Goal: Navigation & Orientation: Find specific page/section

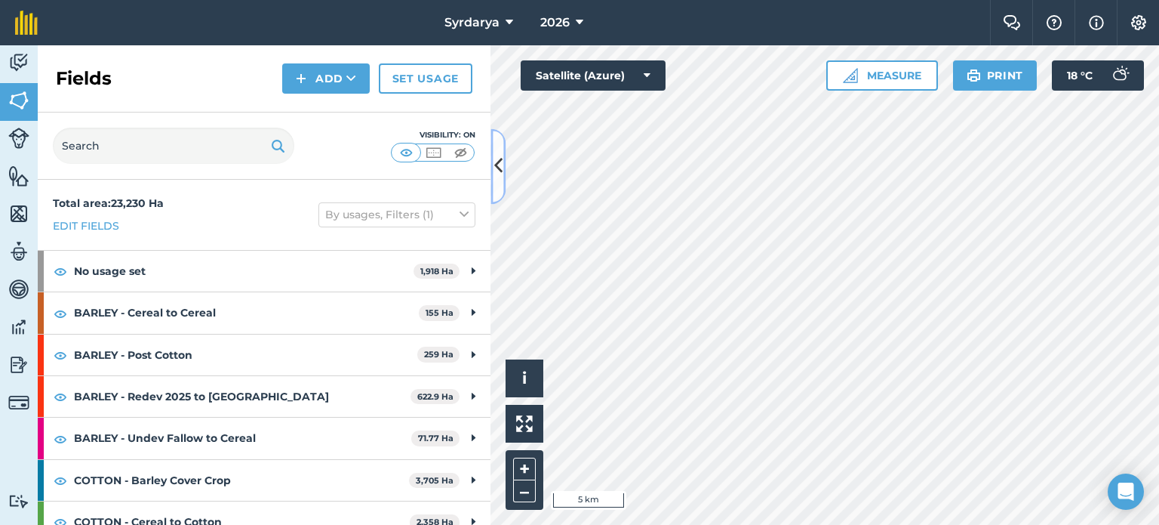
click at [502, 161] on icon at bounding box center [498, 166] width 8 height 26
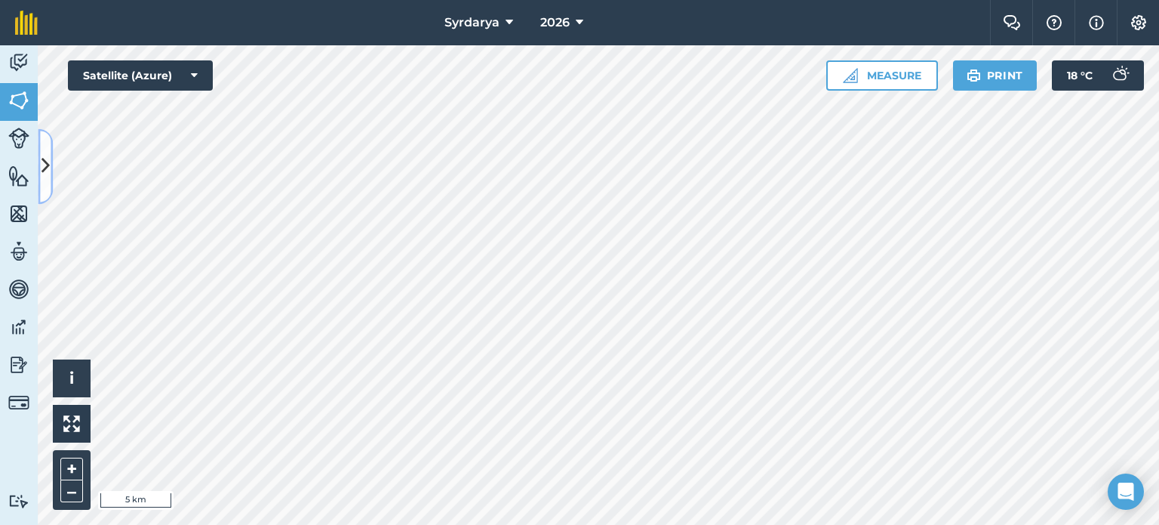
click at [45, 160] on icon at bounding box center [46, 166] width 8 height 26
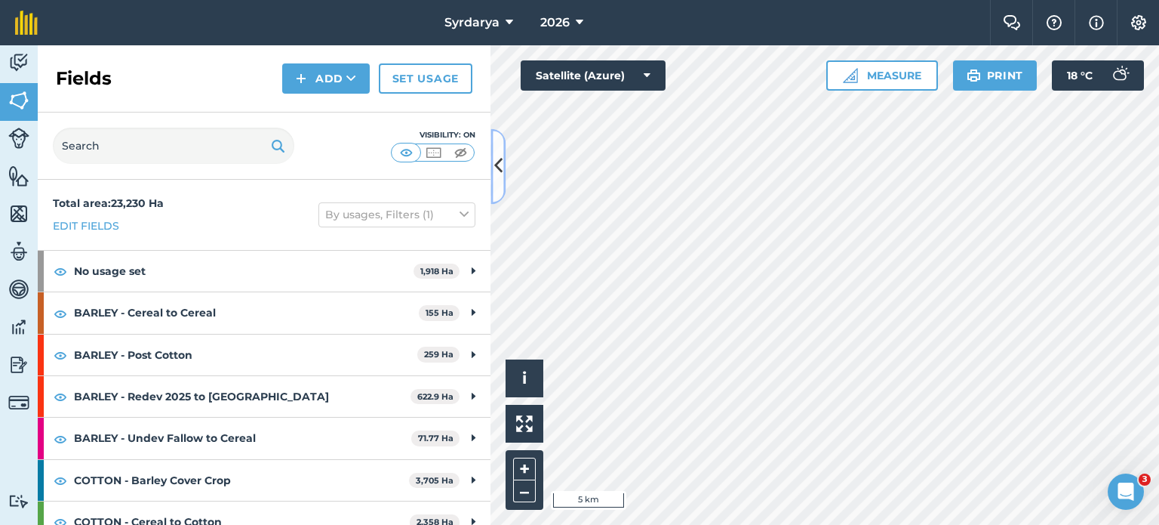
click at [495, 166] on icon at bounding box center [498, 166] width 8 height 26
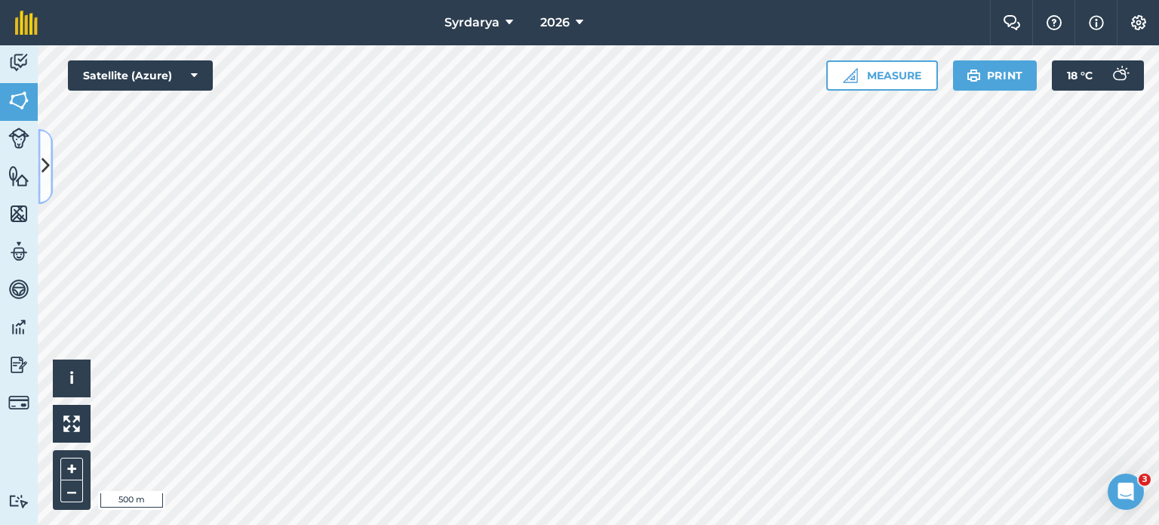
click at [48, 168] on icon at bounding box center [46, 166] width 8 height 26
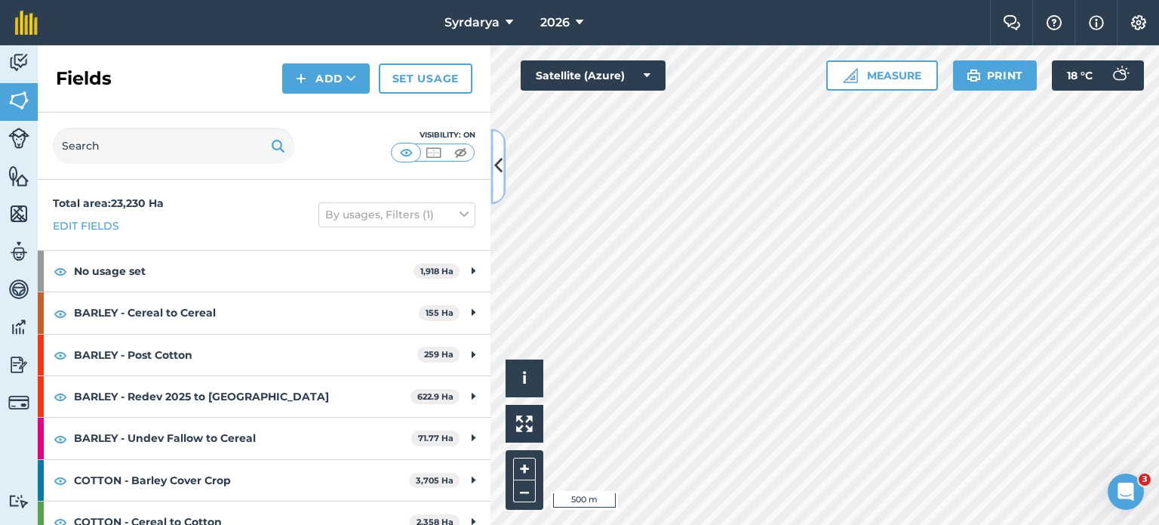
click at [503, 157] on button at bounding box center [498, 165] width 15 height 75
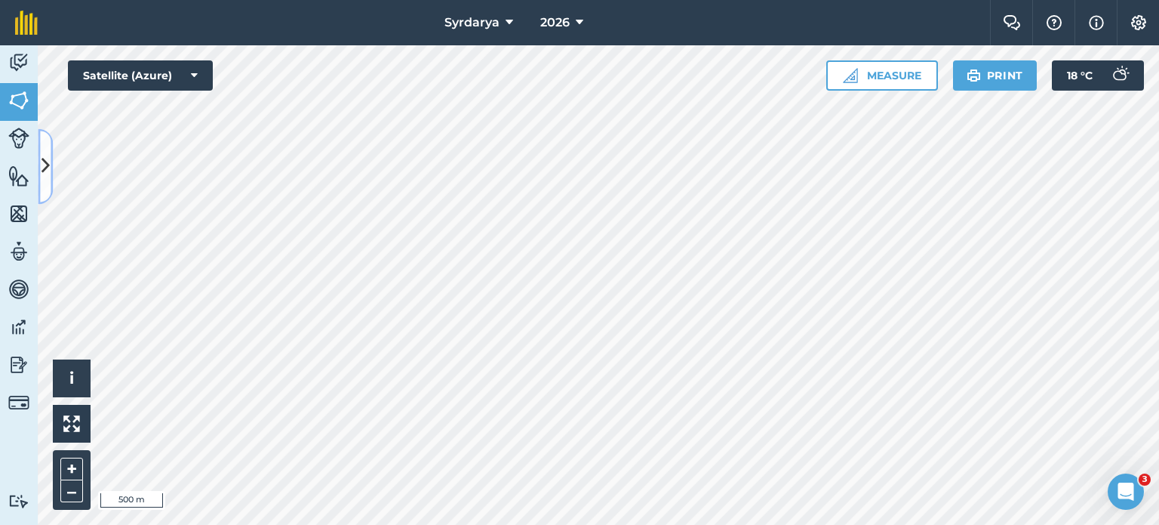
click at [50, 154] on button at bounding box center [45, 165] width 15 height 75
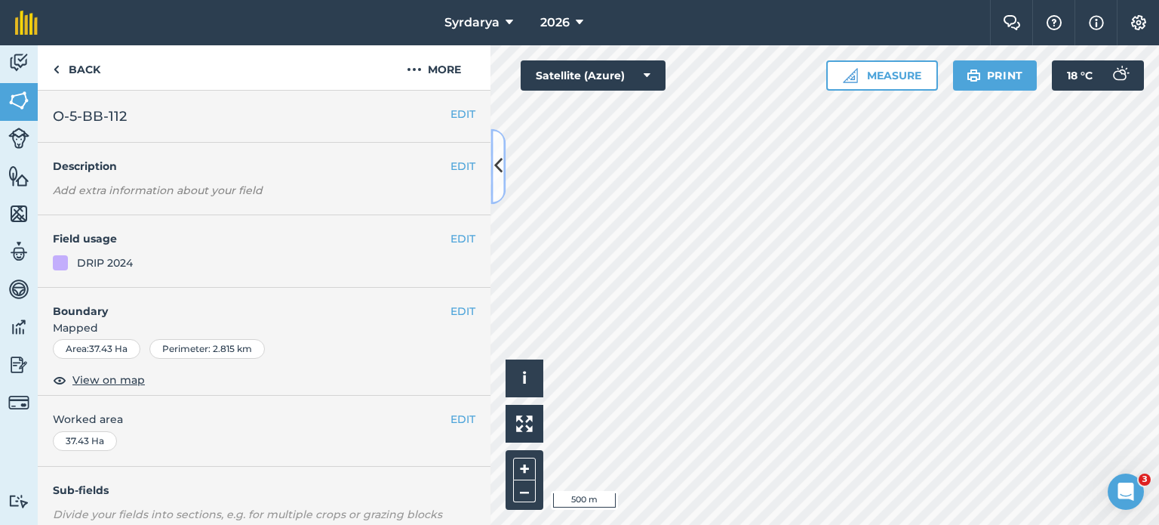
click at [501, 168] on icon at bounding box center [498, 166] width 8 height 26
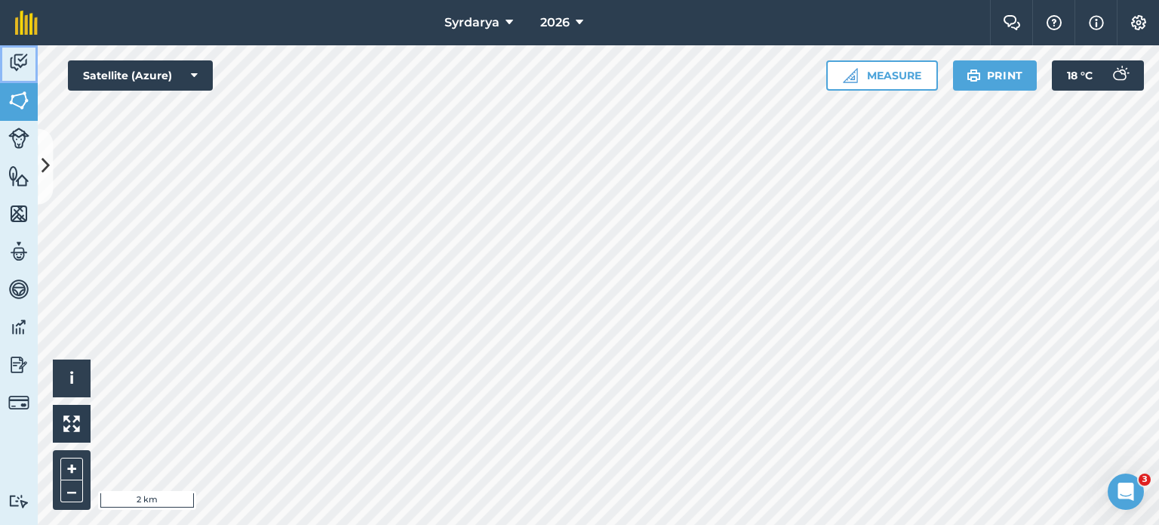
click at [11, 57] on img at bounding box center [18, 62] width 21 height 23
